Goal: Task Accomplishment & Management: Manage account settings

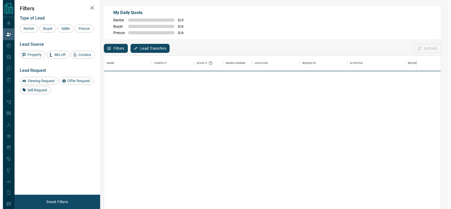
scroll to position [153, 331]
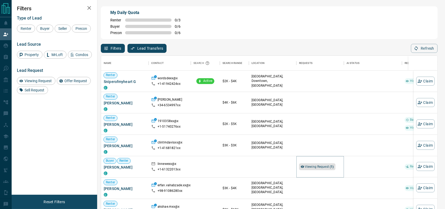
click at [323, 163] on div "Viewing Request ( 1 )" at bounding box center [317, 166] width 36 height 7
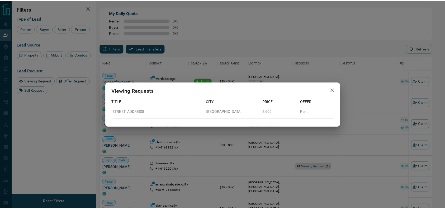
scroll to position [6, 6]
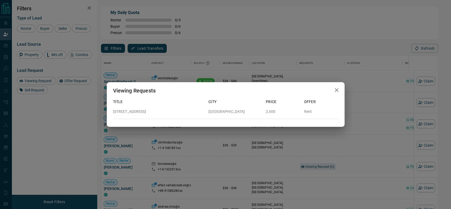
click at [300, 161] on div "Viewing Requests Title City Price Offer [STREET_ADDRESS] 2,600 Rent" at bounding box center [225, 104] width 451 height 209
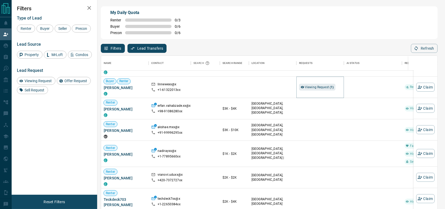
scroll to position [82, 0]
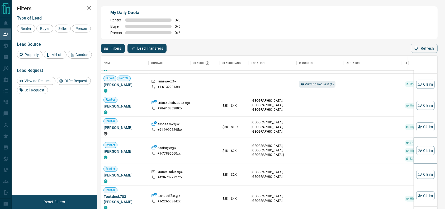
click at [422, 157] on div "Claim" at bounding box center [425, 151] width 18 height 26
click at [420, 155] on button "Claim" at bounding box center [425, 150] width 18 height 9
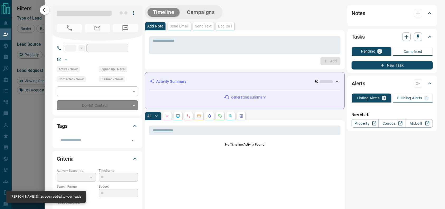
type input "**"
type input "**********"
type input "**"
type input "*"
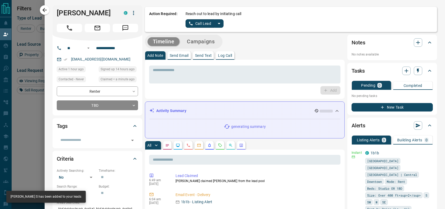
click at [216, 18] on div "Reach out to lead by initiating call Call Lead" at bounding box center [309, 19] width 247 height 17
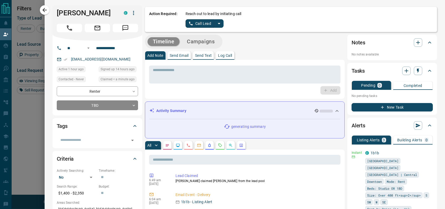
click at [215, 20] on div "Reach out to lead by initiating call Call Lead" at bounding box center [309, 19] width 247 height 17
click at [215, 20] on button "split button" at bounding box center [219, 23] width 9 height 8
click at [183, 43] on button "Campaigns" at bounding box center [201, 41] width 38 height 9
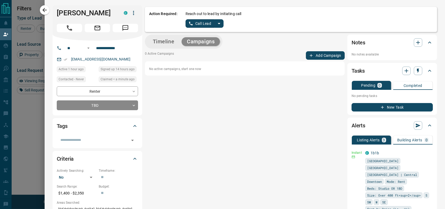
click at [222, 19] on div "Reach out to lead by initiating call Call Lead" at bounding box center [309, 19] width 247 height 17
click at [216, 22] on icon "split button" at bounding box center [219, 23] width 6 height 6
click at [200, 39] on li "Log Manual Call" at bounding box center [204, 42] width 32 height 8
click at [195, 25] on button "Log Manual Call" at bounding box center [203, 23] width 35 height 8
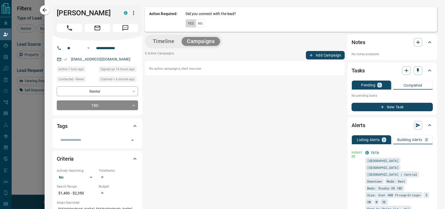
click at [186, 25] on button "Yes" at bounding box center [191, 23] width 11 height 8
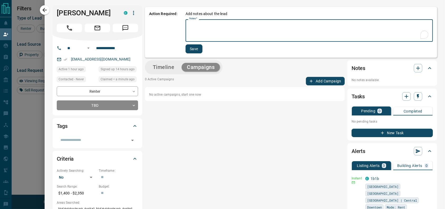
click at [189, 25] on textarea "Notes   *" at bounding box center [309, 31] width 240 height 18
drag, startPoint x: 187, startPoint y: 25, endPoint x: 182, endPoint y: 25, distance: 5.3
click at [185, 25] on div "********* * Notes   *" at bounding box center [309, 30] width 248 height 22
type textarea "**********"
click at [187, 44] on button "Save" at bounding box center [193, 48] width 17 height 9
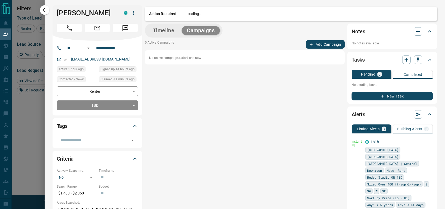
click at [187, 45] on div "0 Active Campaigns Add Campaign" at bounding box center [245, 44] width 200 height 8
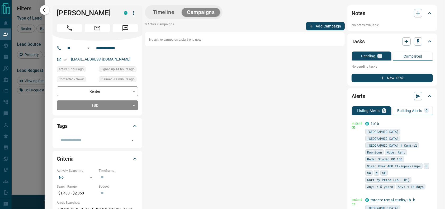
drag, startPoint x: 46, startPoint y: 10, endPoint x: 186, endPoint y: 85, distance: 158.8
click at [46, 10] on icon "button" at bounding box center [44, 10] width 6 height 6
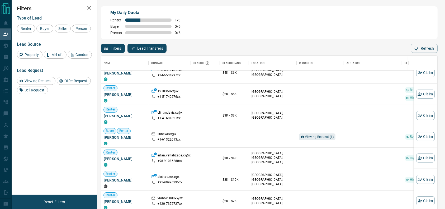
scroll to position [30, 0]
click at [237, 132] on div at bounding box center [235, 136] width 24 height 21
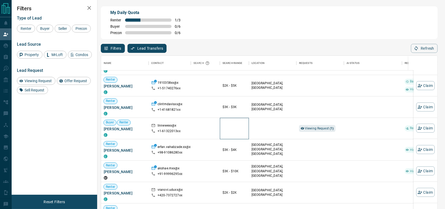
scroll to position [45, 0]
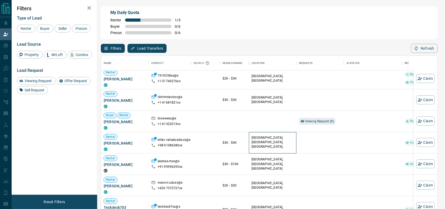
click at [256, 138] on p "[GEOGRAPHIC_DATA], [GEOGRAPHIC_DATA], [GEOGRAPHIC_DATA], [GEOGRAPHIC_DATA], +2" at bounding box center [273, 144] width 42 height 18
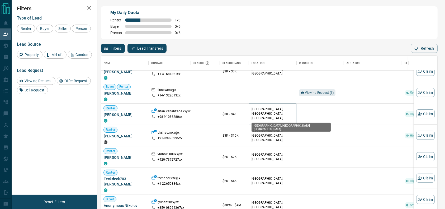
scroll to position [74, 0]
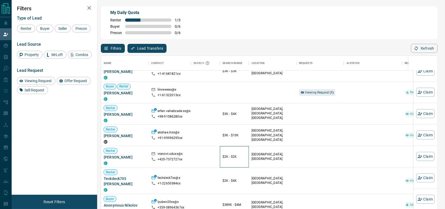
click at [243, 153] on div "$2K - $2K" at bounding box center [235, 156] width 24 height 21
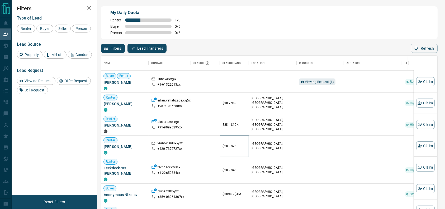
scroll to position [87, 0]
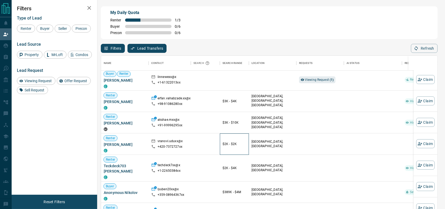
click at [242, 143] on p "$2K - $2K" at bounding box center [235, 144] width 24 height 5
click at [239, 151] on div "$2K - $2K" at bounding box center [235, 143] width 24 height 21
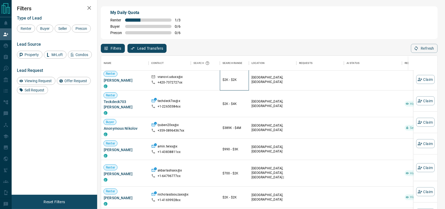
scroll to position [154, 0]
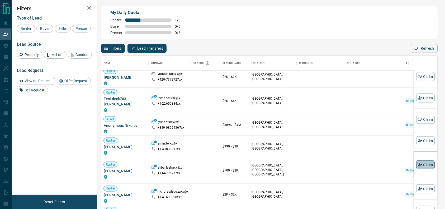
click at [418, 162] on button "Claim" at bounding box center [425, 164] width 18 height 9
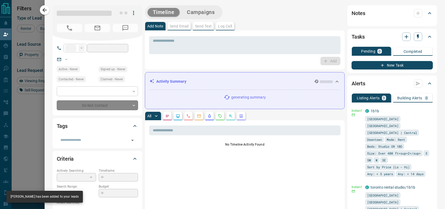
type input "**"
type input "**********"
type input "**"
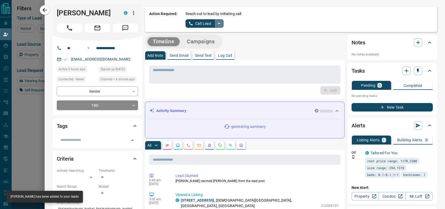
click at [217, 21] on button "split button" at bounding box center [219, 23] width 9 height 8
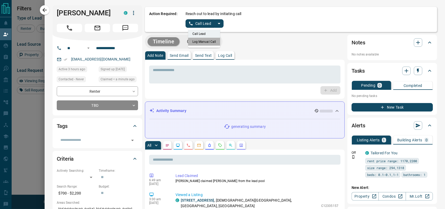
click at [209, 38] on li "Log Manual Call" at bounding box center [204, 42] width 32 height 8
click at [197, 25] on button "Log Manual Call" at bounding box center [203, 23] width 35 height 8
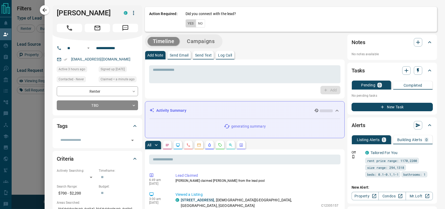
click at [186, 25] on button "Yes" at bounding box center [191, 23] width 11 height 8
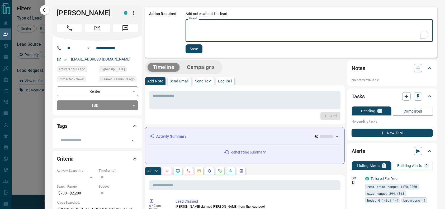
click at [189, 29] on textarea "Notes   *" at bounding box center [309, 31] width 240 height 18
type textarea "*"
type textarea "*********"
click at [188, 51] on button "Save" at bounding box center [193, 48] width 17 height 9
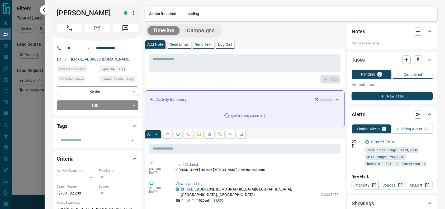
click at [53, 10] on div "[PERSON_NAME] C" at bounding box center [98, 22] width 90 height 35
click at [49, 10] on button "button" at bounding box center [45, 10] width 10 height 10
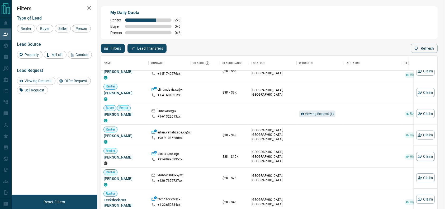
scroll to position [53, 0]
click at [428, 91] on button "Claim" at bounding box center [425, 92] width 18 height 9
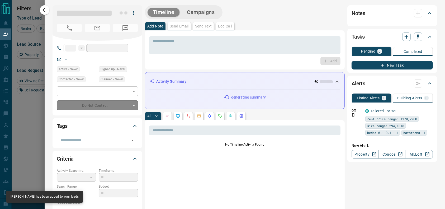
type input "**"
type input "**********"
type input "**"
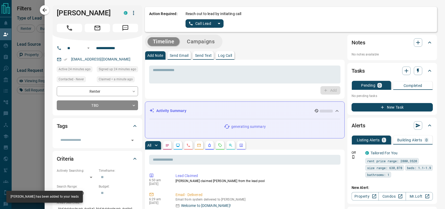
click at [218, 23] on button "split button" at bounding box center [219, 23] width 9 height 8
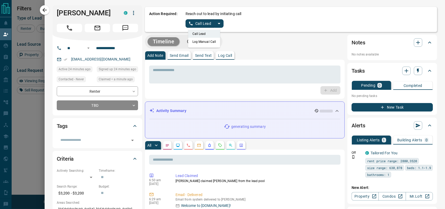
click at [208, 39] on li "Log Manual Call" at bounding box center [204, 42] width 32 height 8
click at [196, 23] on button "Log Manual Call" at bounding box center [203, 23] width 35 height 8
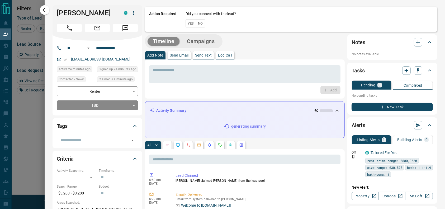
click at [186, 23] on button "Yes" at bounding box center [191, 23] width 11 height 8
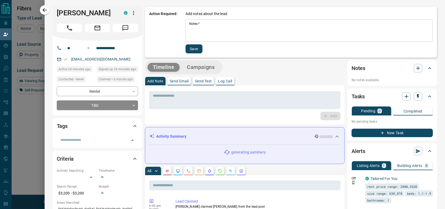
click at [189, 27] on textarea "Notes   *" at bounding box center [309, 31] width 240 height 18
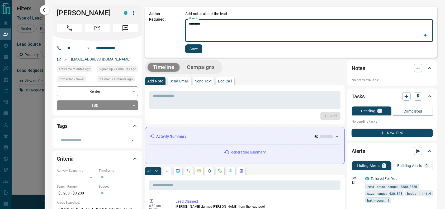
type textarea "*********"
click at [187, 46] on button "Save" at bounding box center [193, 48] width 17 height 9
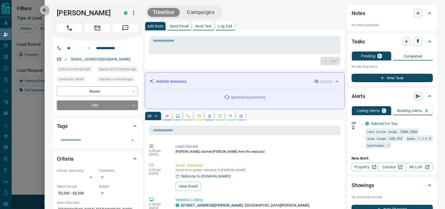
click at [42, 8] on icon "button" at bounding box center [44, 10] width 6 height 6
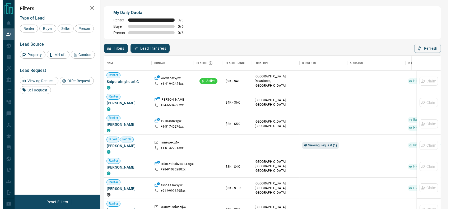
scroll to position [153, 331]
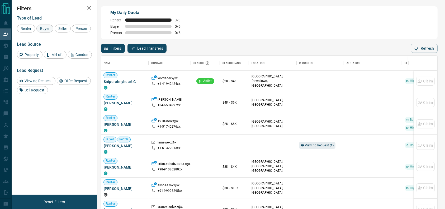
click at [38, 30] on span "Buyer" at bounding box center [44, 28] width 13 height 4
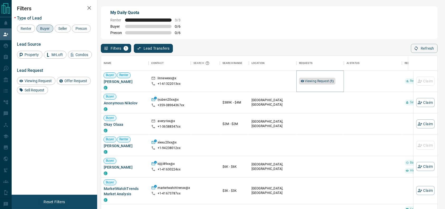
click at [314, 80] on span "Viewing Request ( 1 )" at bounding box center [319, 81] width 29 height 4
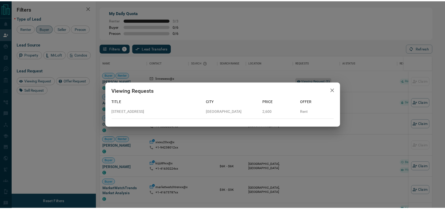
scroll to position [6, 6]
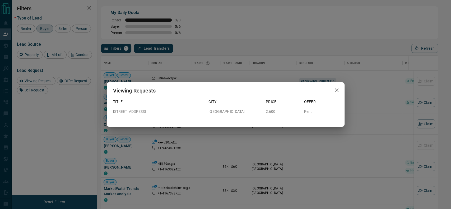
click at [291, 51] on div "Viewing Requests Title City Price Offer [STREET_ADDRESS] 2,600 Rent" at bounding box center [225, 104] width 451 height 209
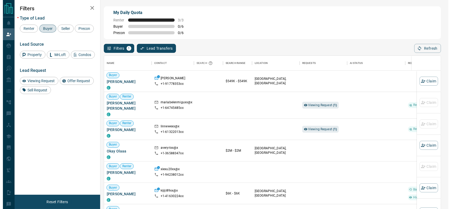
scroll to position [153, 331]
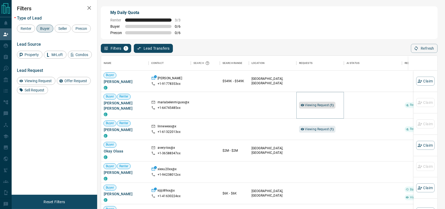
click at [317, 103] on span "Viewing Request ( 1 )" at bounding box center [319, 105] width 29 height 4
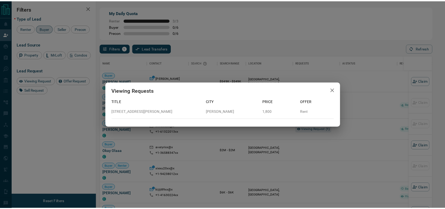
scroll to position [6, 6]
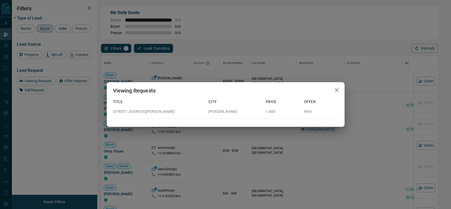
drag, startPoint x: 376, startPoint y: 108, endPoint x: 373, endPoint y: 110, distance: 3.0
click at [373, 110] on div "Viewing Requests Title City Price Offer [STREET_ADDRESS][PERSON_NAME][PERSON_NA…" at bounding box center [225, 104] width 451 height 209
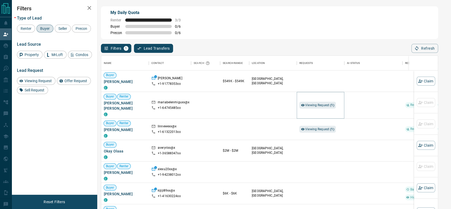
scroll to position [153, 331]
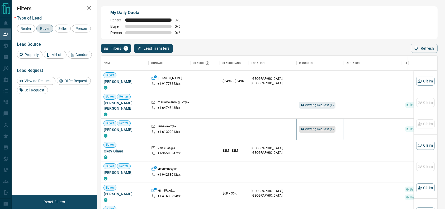
click at [322, 127] on span "Viewing Request ( 1 )" at bounding box center [319, 129] width 29 height 5
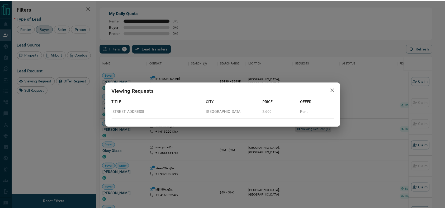
scroll to position [6, 6]
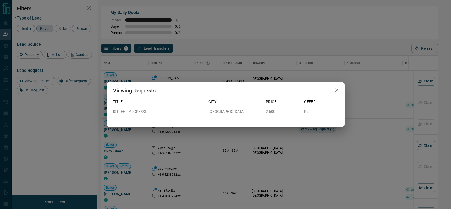
click at [401, 97] on div "Viewing Requests Title City Price Offer [STREET_ADDRESS] 2,600 Rent" at bounding box center [225, 104] width 451 height 209
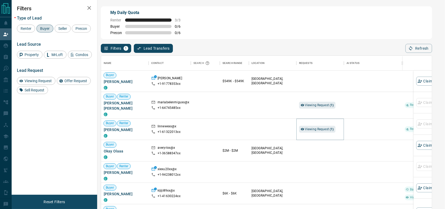
scroll to position [153, 331]
click at [419, 86] on div "Claim" at bounding box center [425, 81] width 18 height 21
click at [416, 85] on button "Claim" at bounding box center [425, 81] width 18 height 9
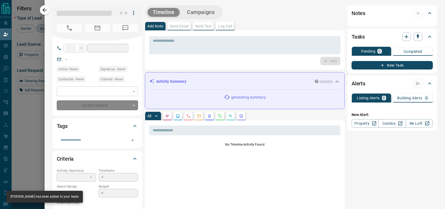
type input "**"
type input "**********"
type input "**"
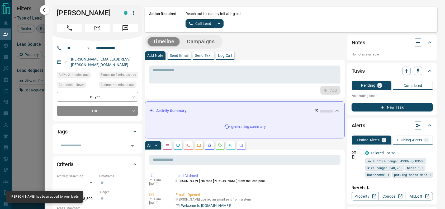
click at [216, 22] on icon "split button" at bounding box center [219, 23] width 6 height 6
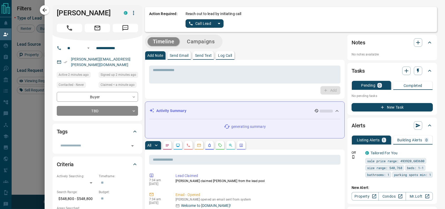
click at [216, 24] on icon "split button" at bounding box center [219, 23] width 6 height 6
click at [198, 43] on li "Log Manual Call" at bounding box center [204, 42] width 32 height 8
click at [191, 26] on button "Log Manual Call" at bounding box center [203, 23] width 35 height 8
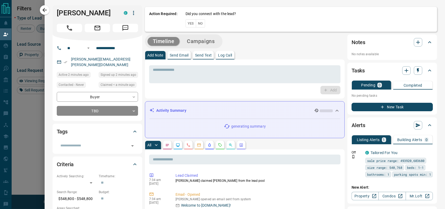
click at [196, 26] on button "No" at bounding box center [200, 23] width 9 height 8
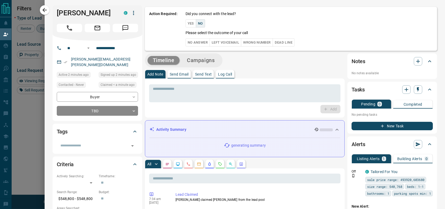
click at [189, 26] on button "Yes" at bounding box center [191, 23] width 11 height 8
click at [189, 26] on div "Yes No" at bounding box center [196, 23] width 20 height 8
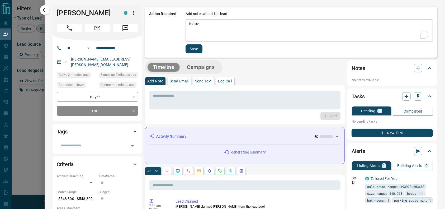
click at [189, 26] on div "Notes   * * Notes   *" at bounding box center [309, 30] width 247 height 22
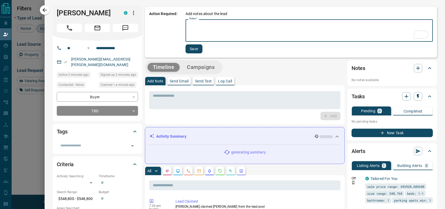
click at [189, 26] on textarea "Notes   *" at bounding box center [309, 31] width 240 height 18
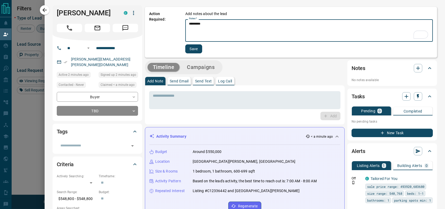
type textarea "*********"
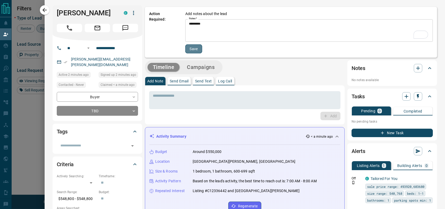
click at [194, 46] on button "Save" at bounding box center [193, 48] width 17 height 9
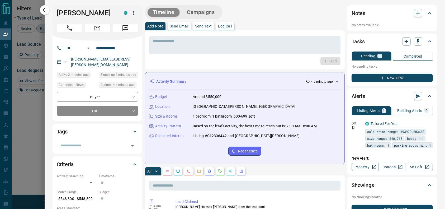
click at [53, 7] on div "[PERSON_NAME] C" at bounding box center [98, 22] width 90 height 35
click at [49, 8] on button "button" at bounding box center [45, 10] width 10 height 10
click at [53, 8] on div "[PERSON_NAME] C" at bounding box center [98, 22] width 90 height 35
